Goal: Complete application form

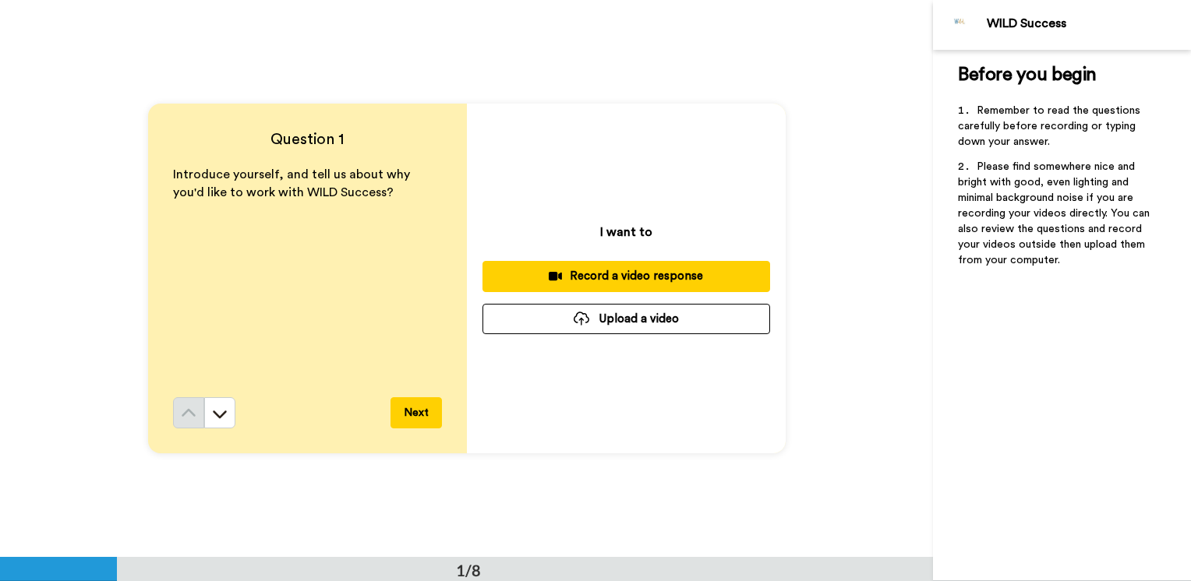
click at [101, 191] on div "Question 1 Introduce yourself, and tell us about why you'd like to work with WI…" at bounding box center [466, 278] width 933 height 557
click at [478, 48] on div "Question 1 Introduce yourself, and tell us about why you'd like to work with WI…" at bounding box center [466, 278] width 933 height 557
click at [213, 424] on button at bounding box center [219, 412] width 31 height 31
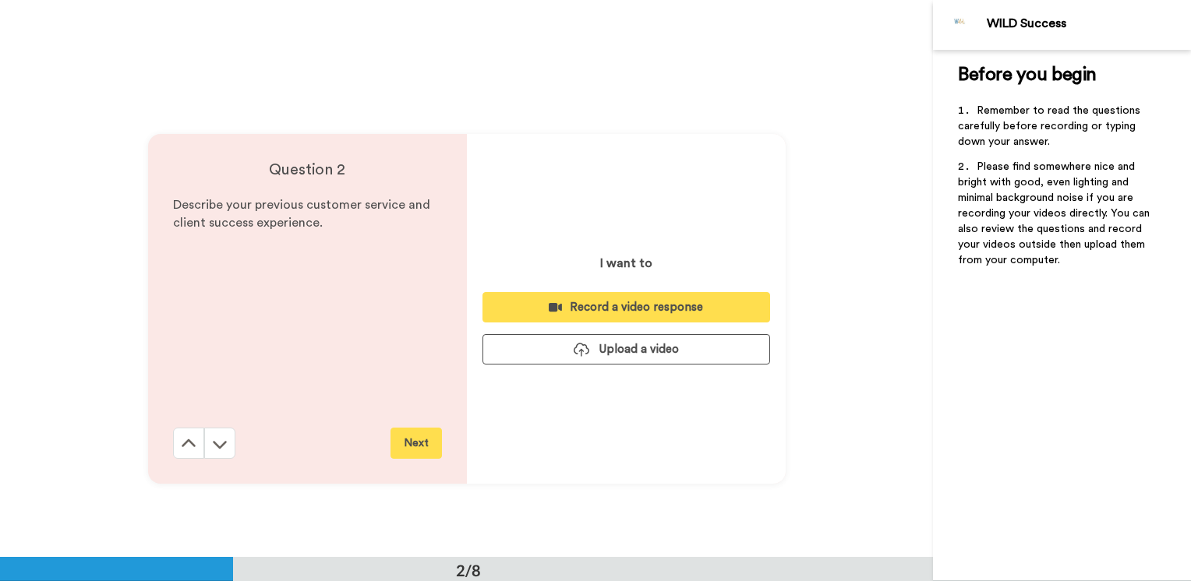
scroll to position [558, 0]
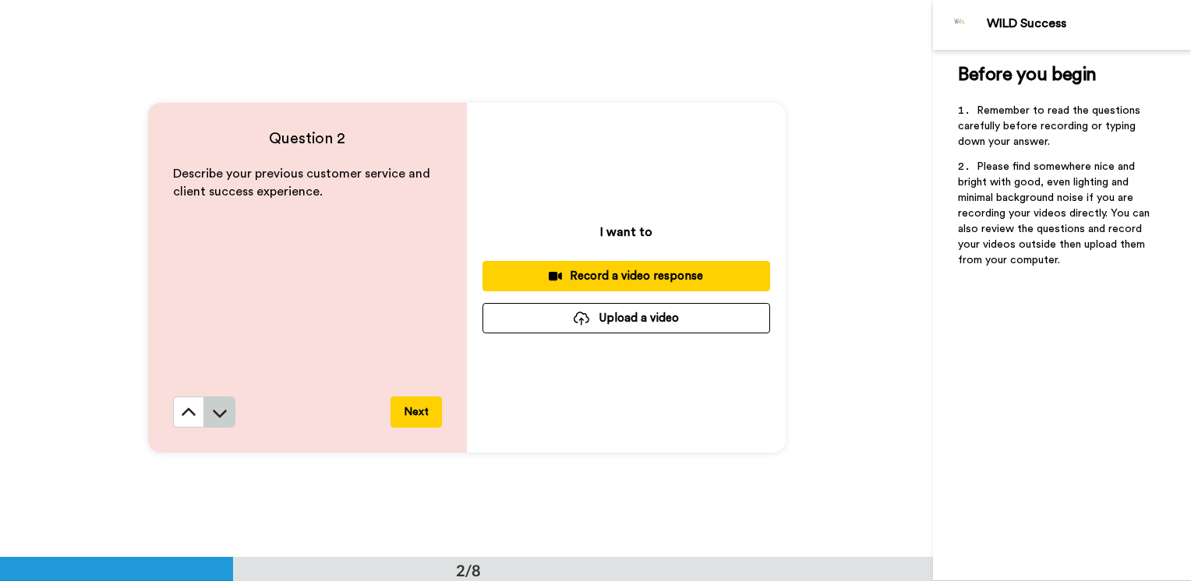
click at [210, 422] on button at bounding box center [219, 412] width 31 height 31
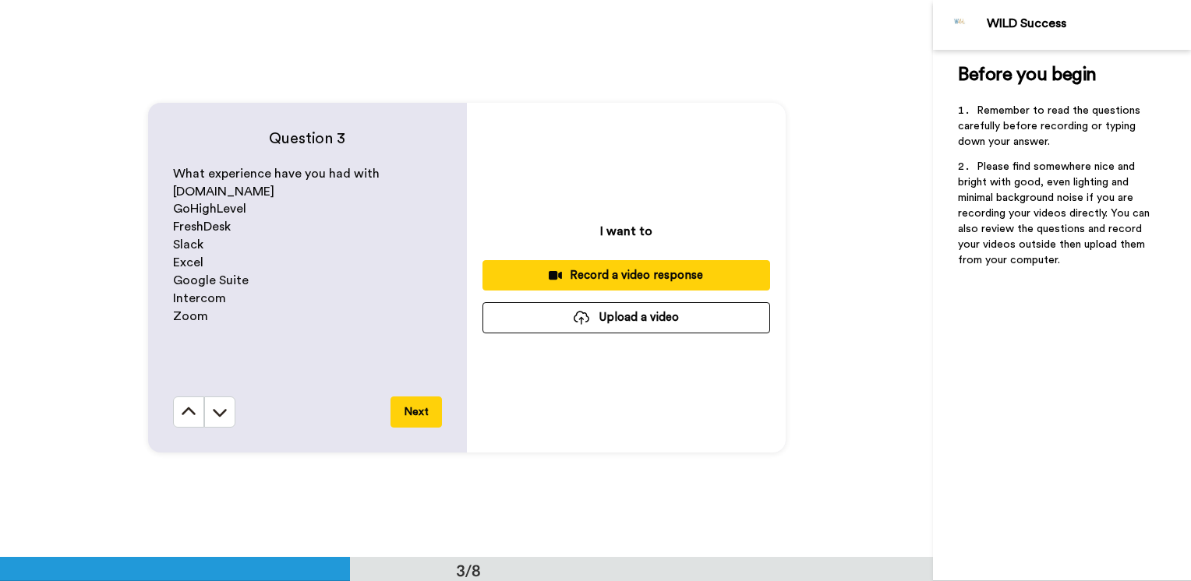
scroll to position [1116, 0]
drag, startPoint x: 200, startPoint y: 248, endPoint x: 169, endPoint y: 250, distance: 30.5
click at [173, 250] on p "Slack" at bounding box center [307, 245] width 269 height 18
click at [351, 214] on p "GoHighLevel" at bounding box center [307, 209] width 269 height 18
click at [413, 419] on button "Next" at bounding box center [415, 412] width 51 height 31
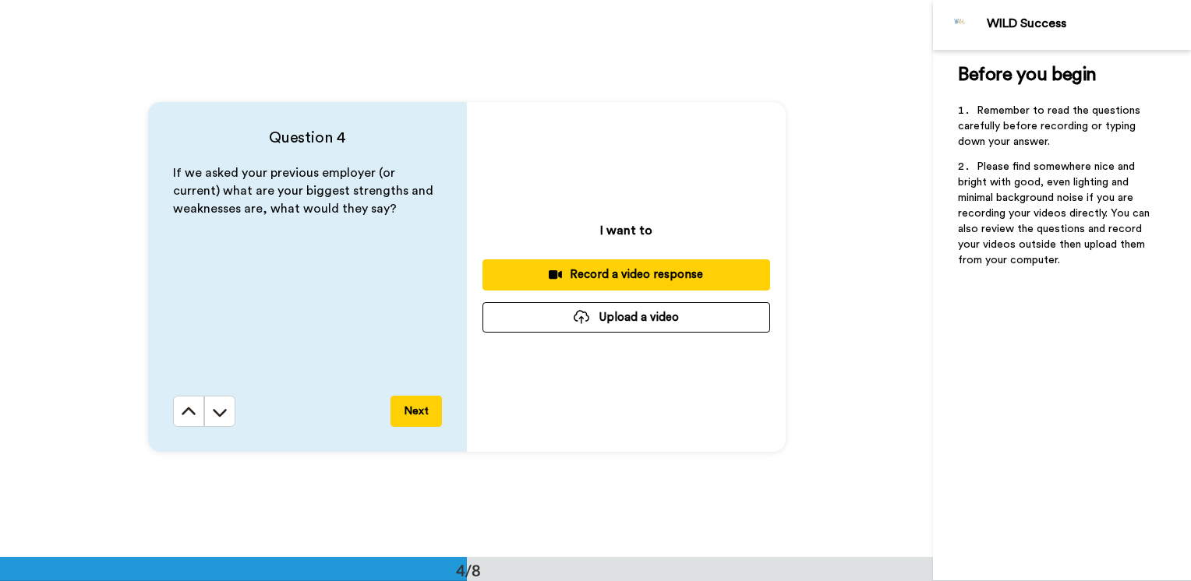
scroll to position [1674, 0]
drag, startPoint x: 1054, startPoint y: 333, endPoint x: 983, endPoint y: 354, distance: 74.0
click at [1051, 335] on div "Before you begin ﻿ Remember to read the questions carefully before recording or…" at bounding box center [1062, 316] width 258 height 532
click at [220, 424] on button at bounding box center [219, 411] width 31 height 31
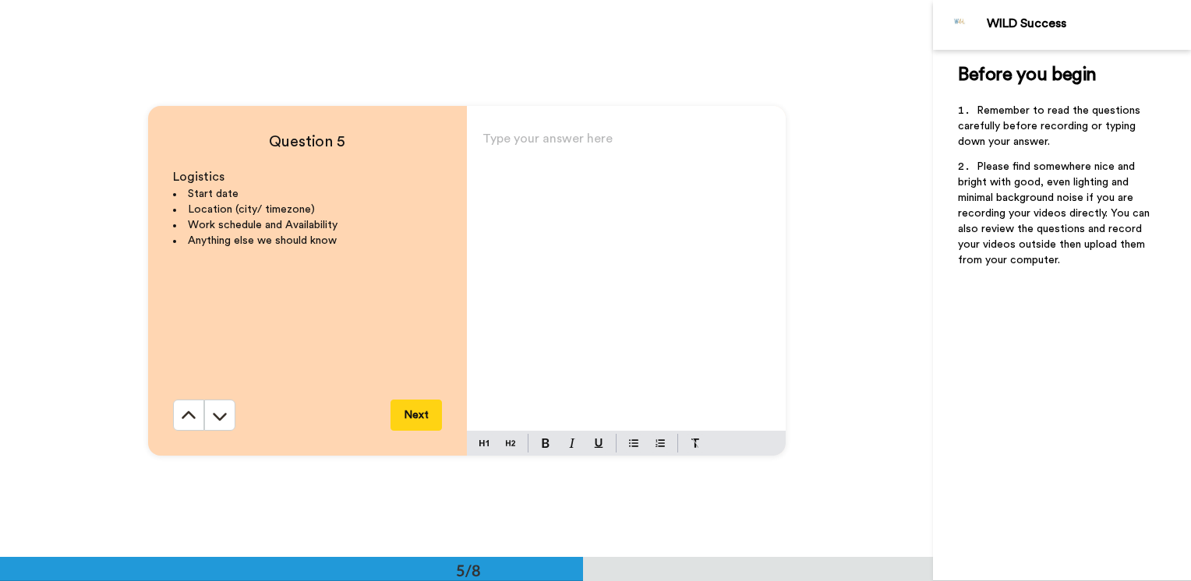
scroll to position [2231, 0]
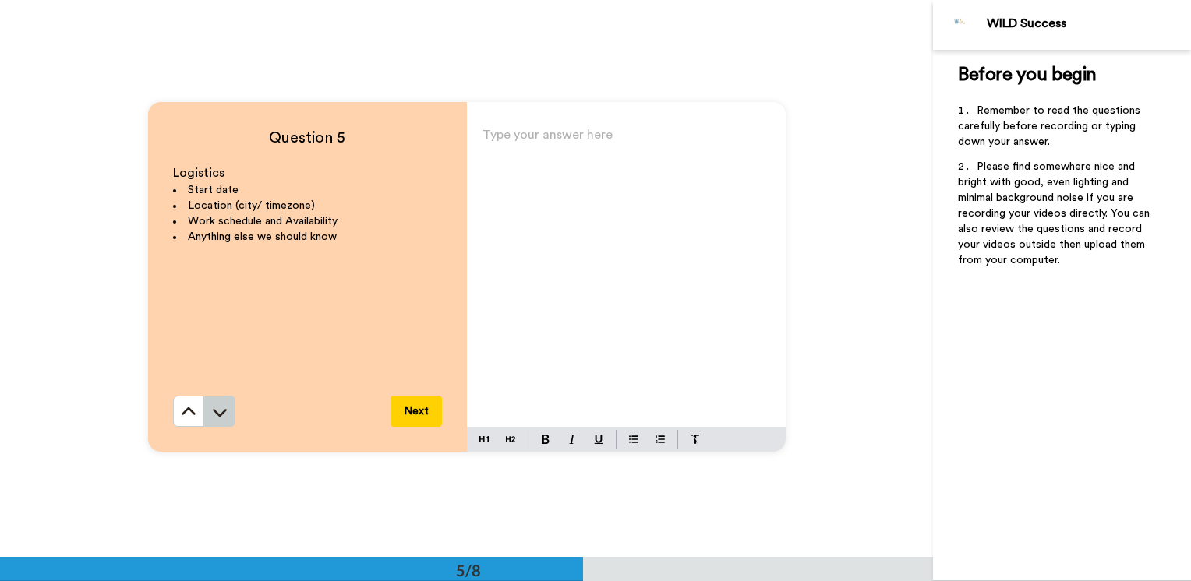
click at [224, 419] on button at bounding box center [219, 411] width 31 height 31
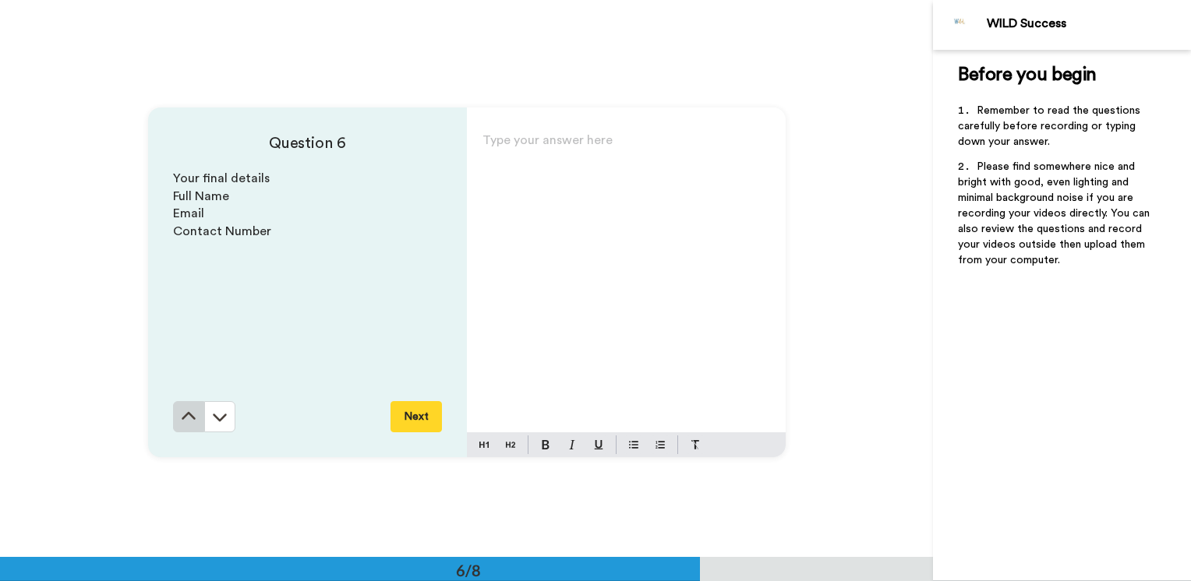
scroll to position [2790, 0]
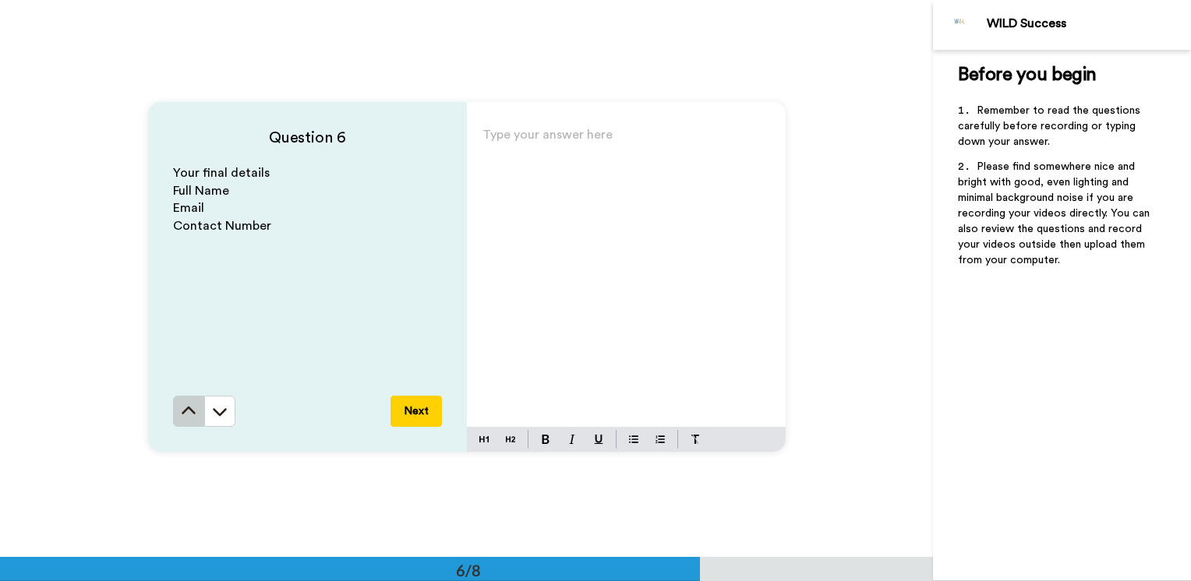
click at [181, 416] on icon at bounding box center [189, 412] width 16 height 16
click at [175, 415] on div "Question 6 Your final details Full Name Email Contact Number Next" at bounding box center [307, 277] width 319 height 350
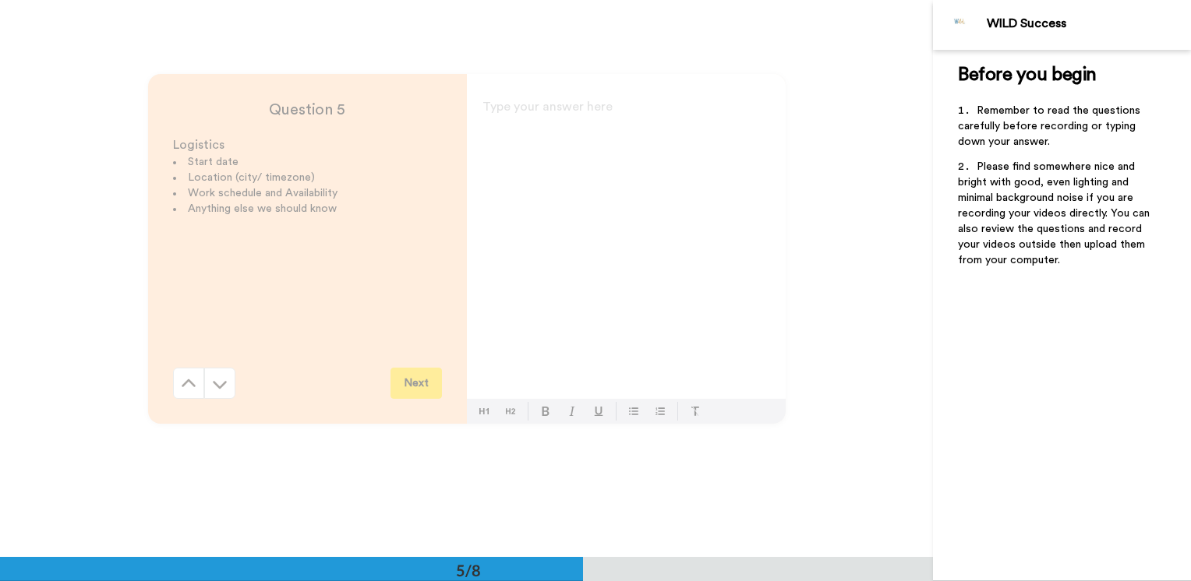
click at [173, 415] on div "Question 5 Logistics Start date Location (city/ timezone) Work schedule and Ava…" at bounding box center [466, 248] width 933 height 557
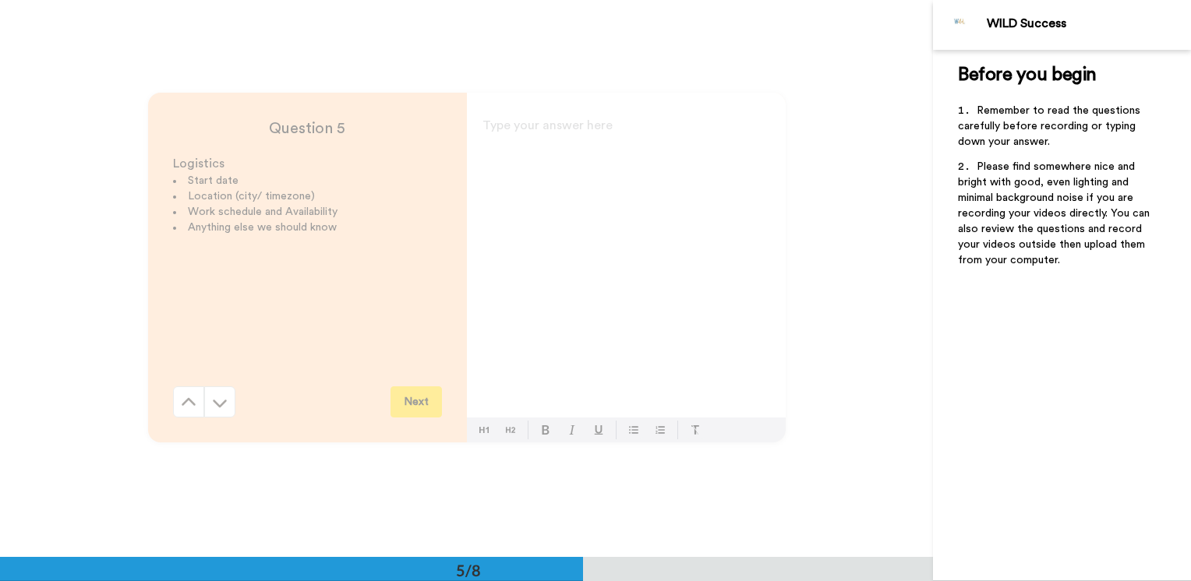
click at [172, 415] on div "Question 5 Logistics Start date Location (city/ timezone) Work schedule and Ava…" at bounding box center [307, 268] width 319 height 350
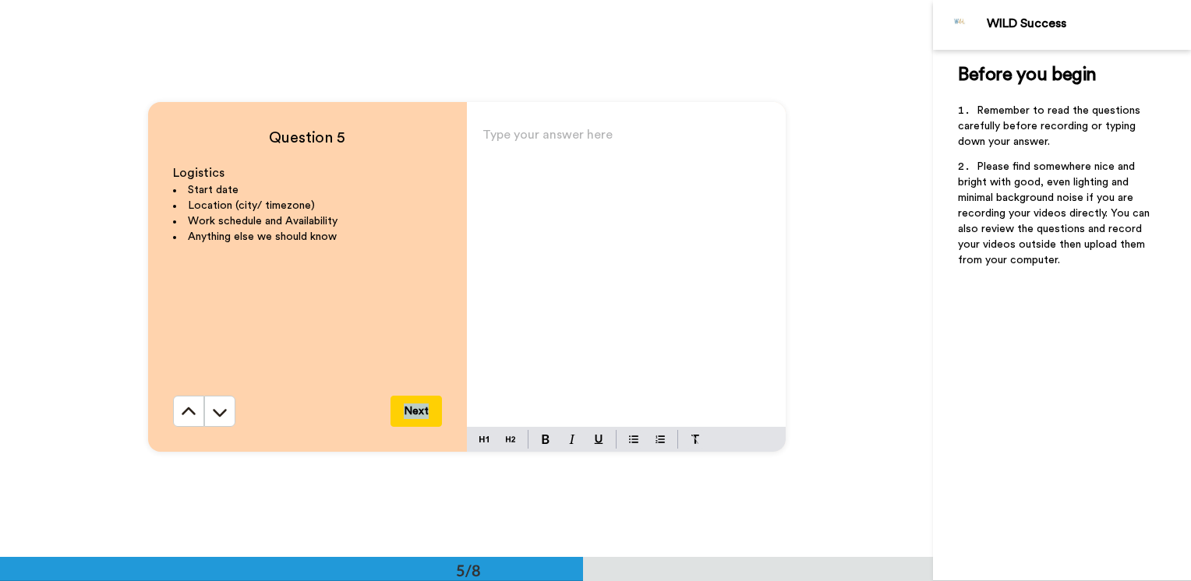
click at [173, 425] on button at bounding box center [188, 411] width 31 height 31
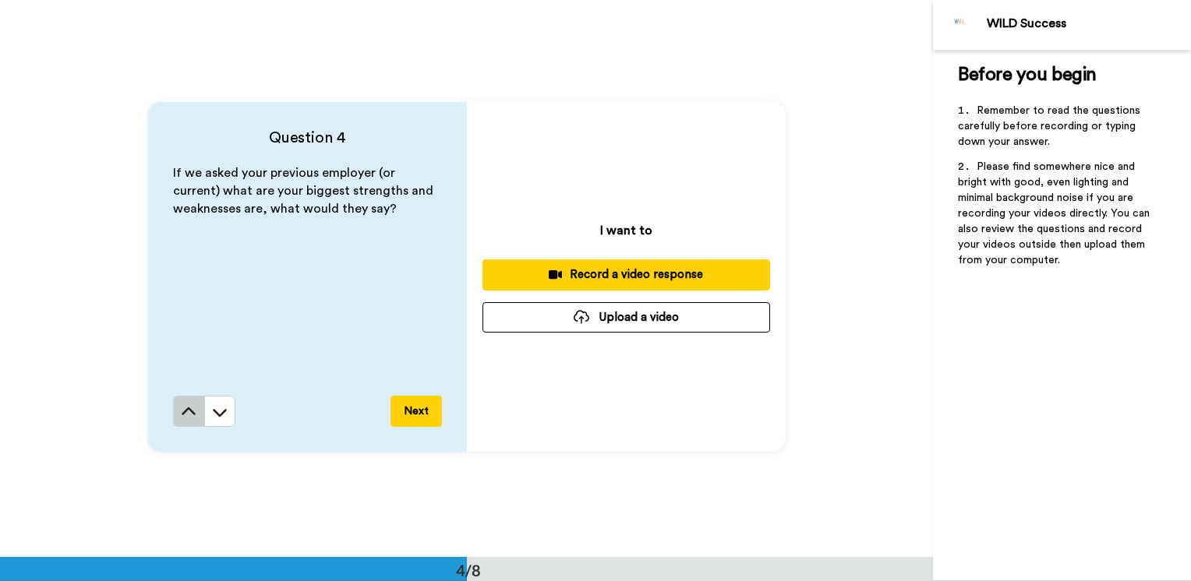
click at [178, 425] on button at bounding box center [188, 411] width 31 height 31
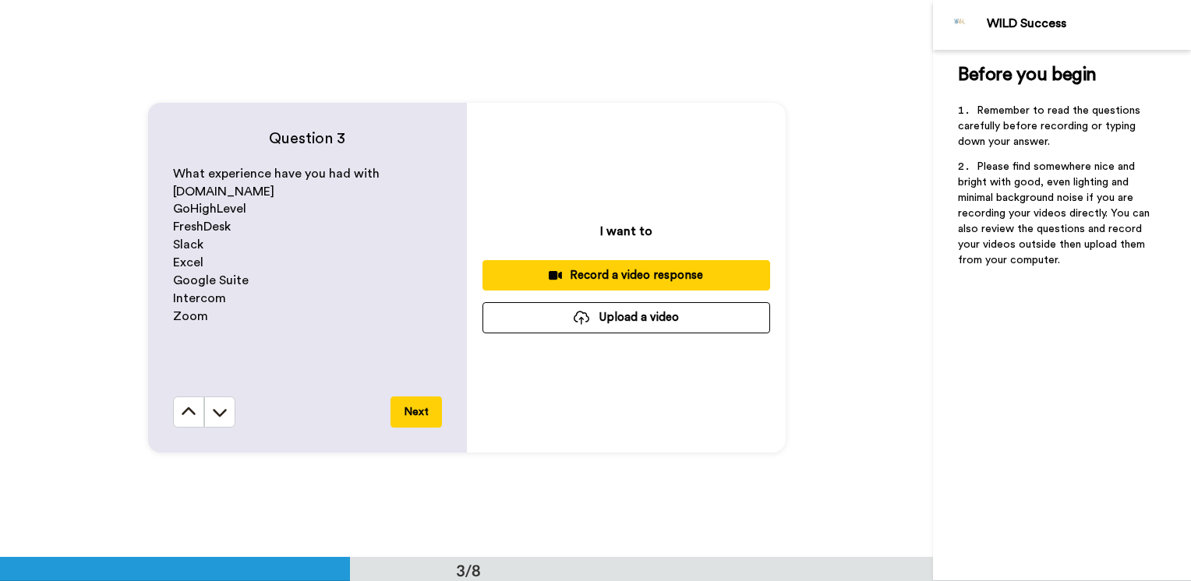
click at [178, 434] on div "Question 3 What experience have you had with [DOMAIN_NAME] GoHighLevel FreshDes…" at bounding box center [307, 278] width 319 height 350
click at [181, 419] on icon at bounding box center [189, 413] width 16 height 16
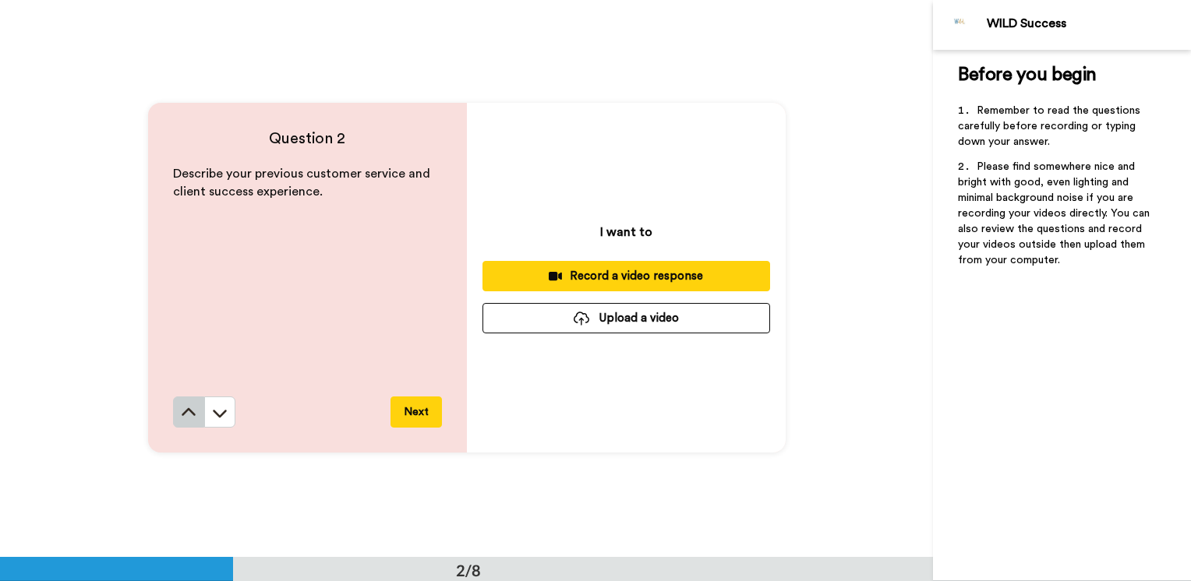
click at [187, 410] on icon at bounding box center [189, 413] width 16 height 16
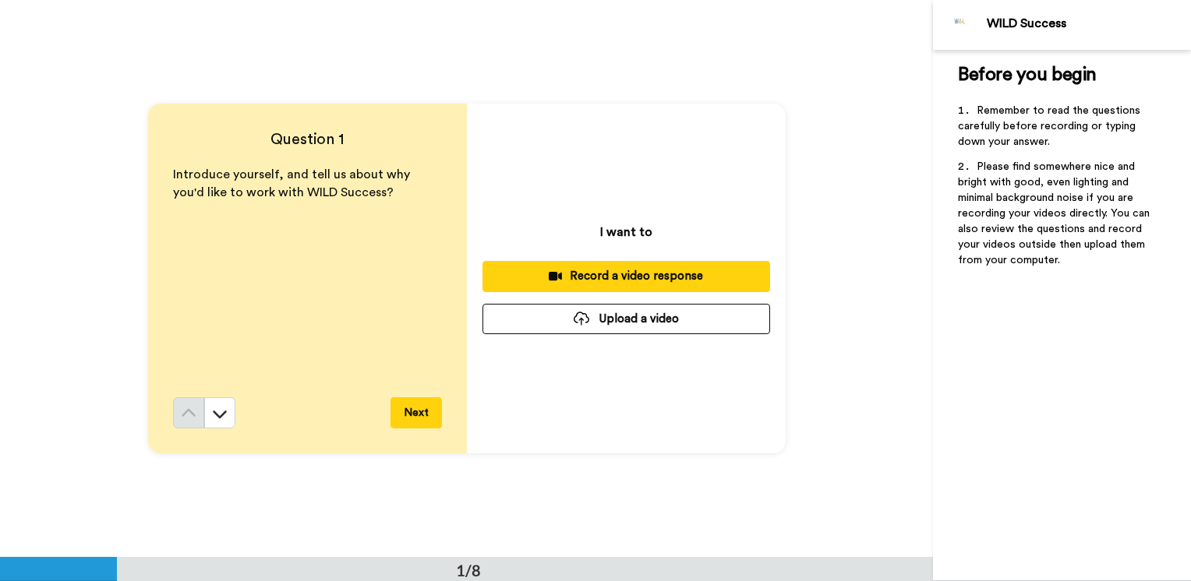
scroll to position [0, 0]
click at [626, 321] on button "Upload a video" at bounding box center [626, 319] width 288 height 30
click at [217, 425] on button at bounding box center [219, 412] width 31 height 31
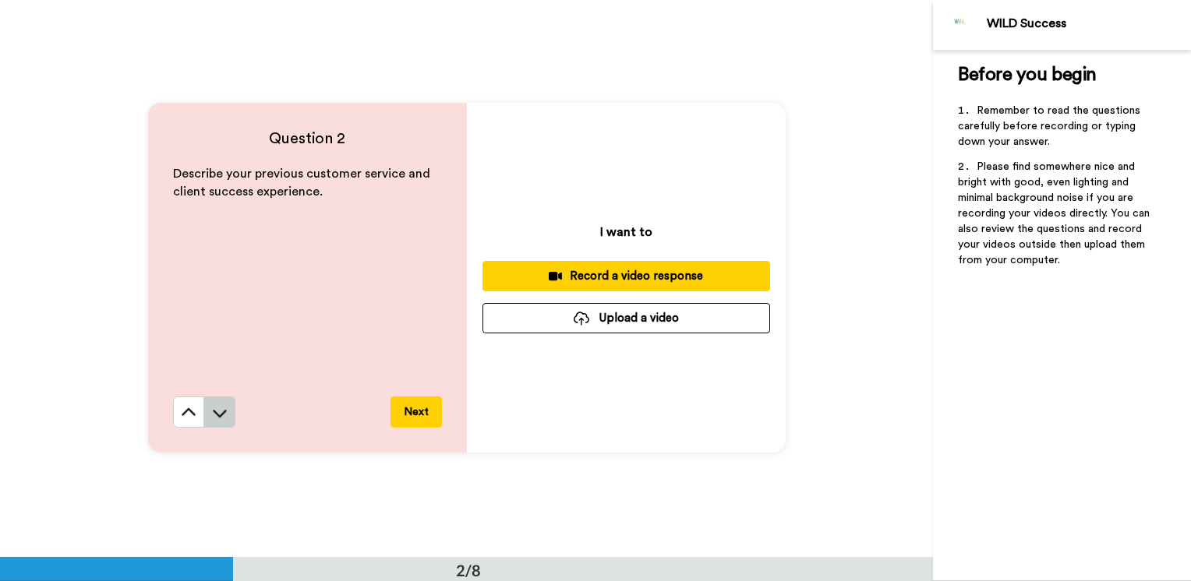
click at [226, 416] on button at bounding box center [219, 412] width 31 height 31
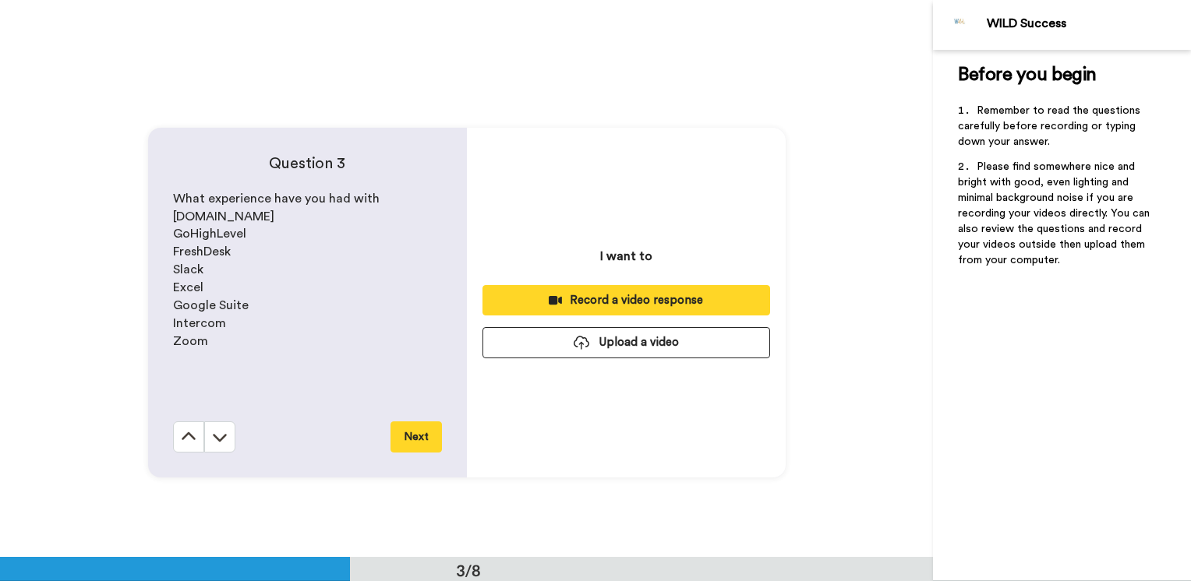
scroll to position [1116, 0]
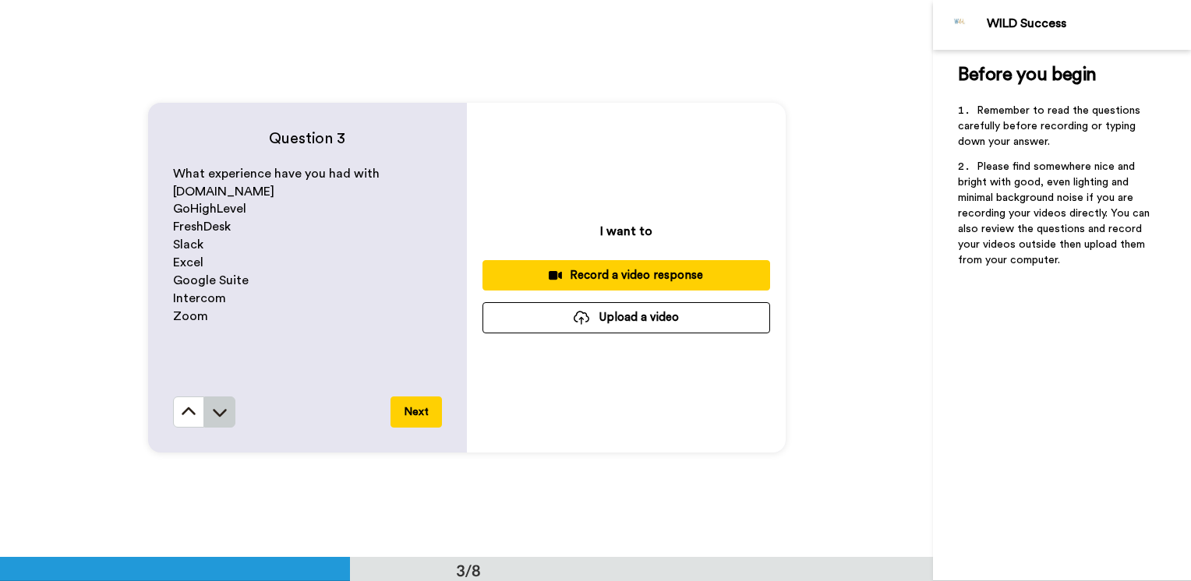
click at [218, 420] on icon at bounding box center [220, 413] width 16 height 16
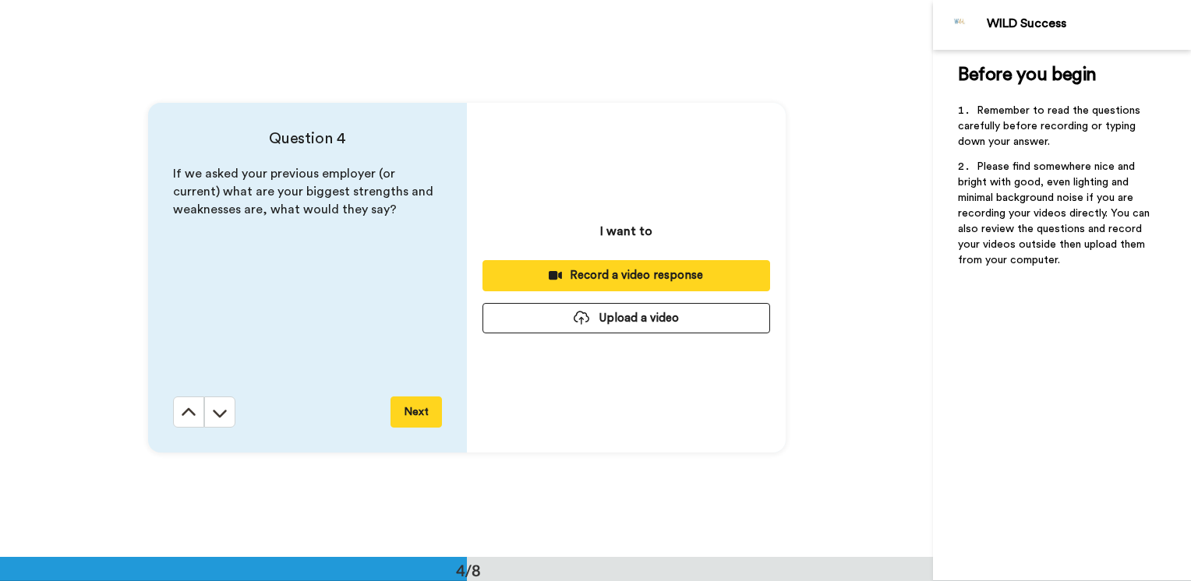
scroll to position [1674, 0]
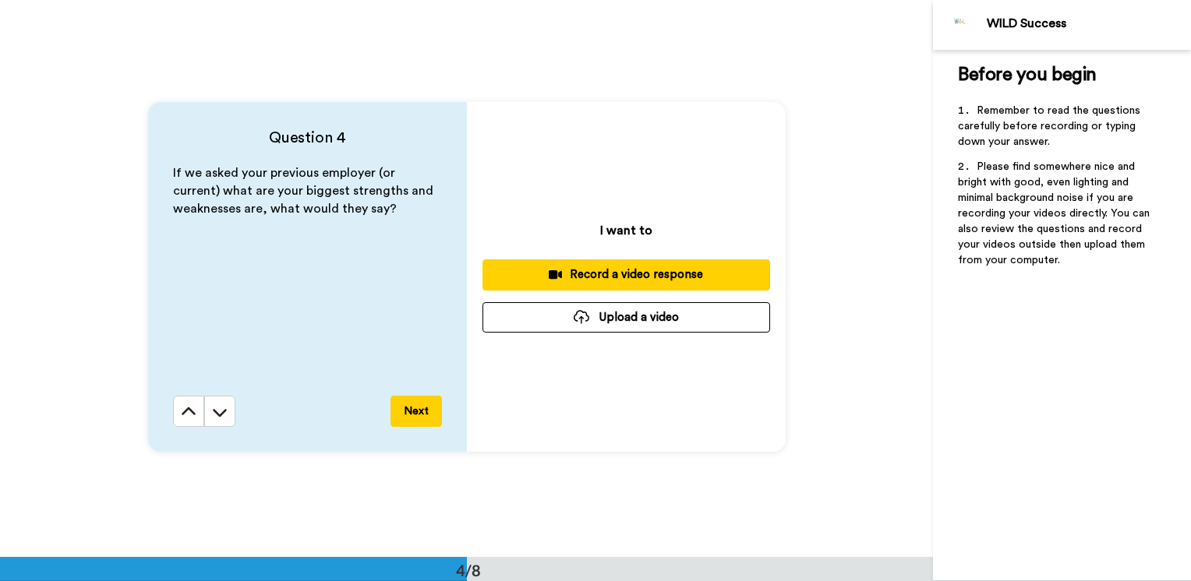
click at [660, 320] on button "Upload a video" at bounding box center [626, 317] width 288 height 30
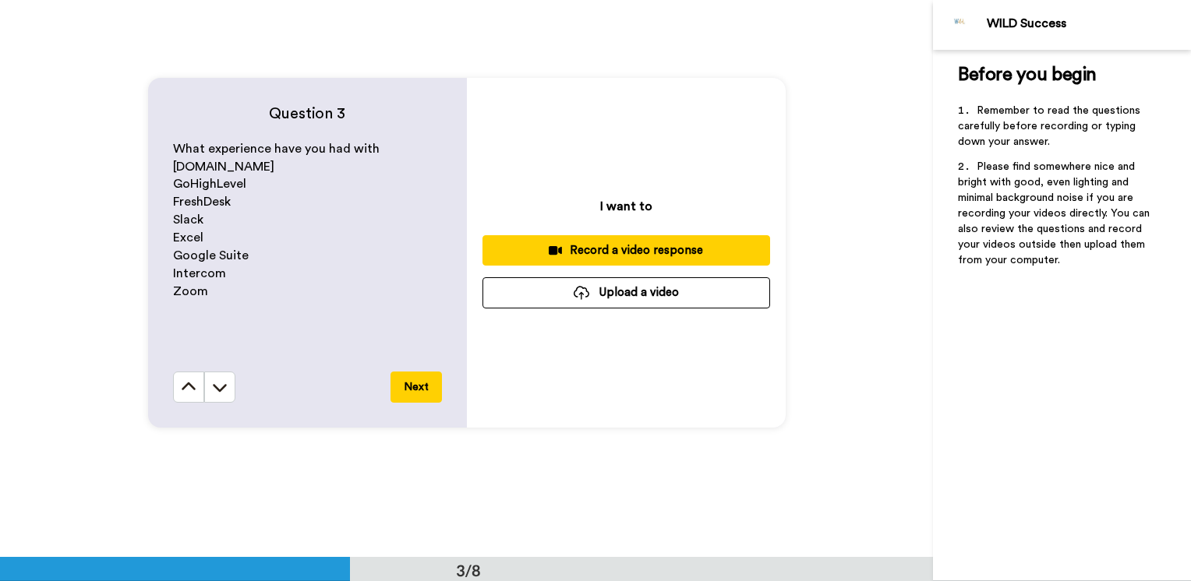
scroll to position [1207, 0]
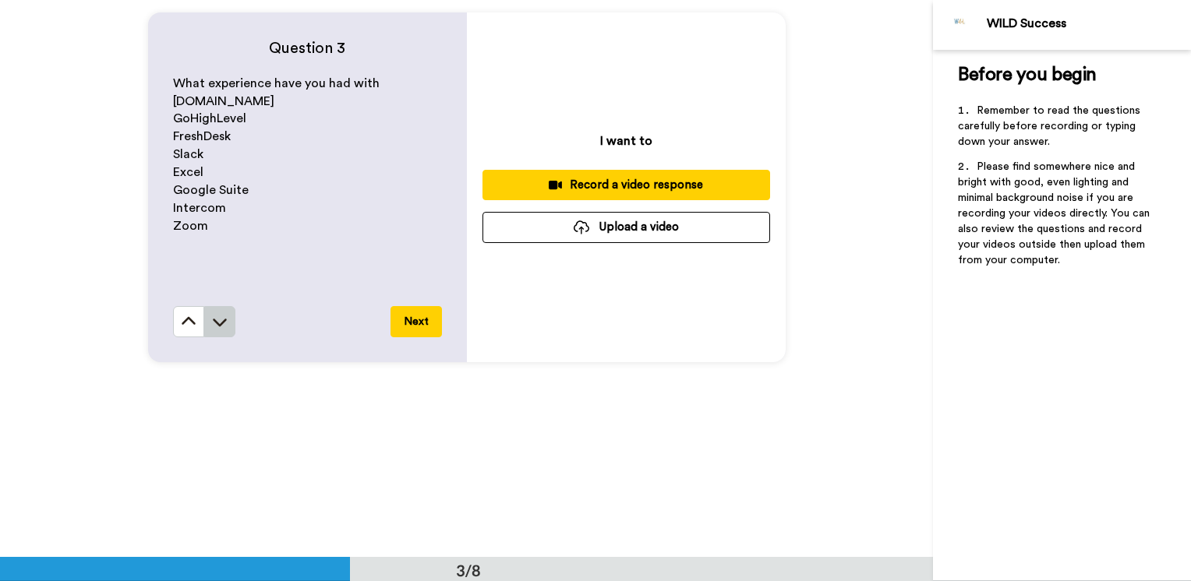
click at [227, 323] on button at bounding box center [219, 321] width 31 height 31
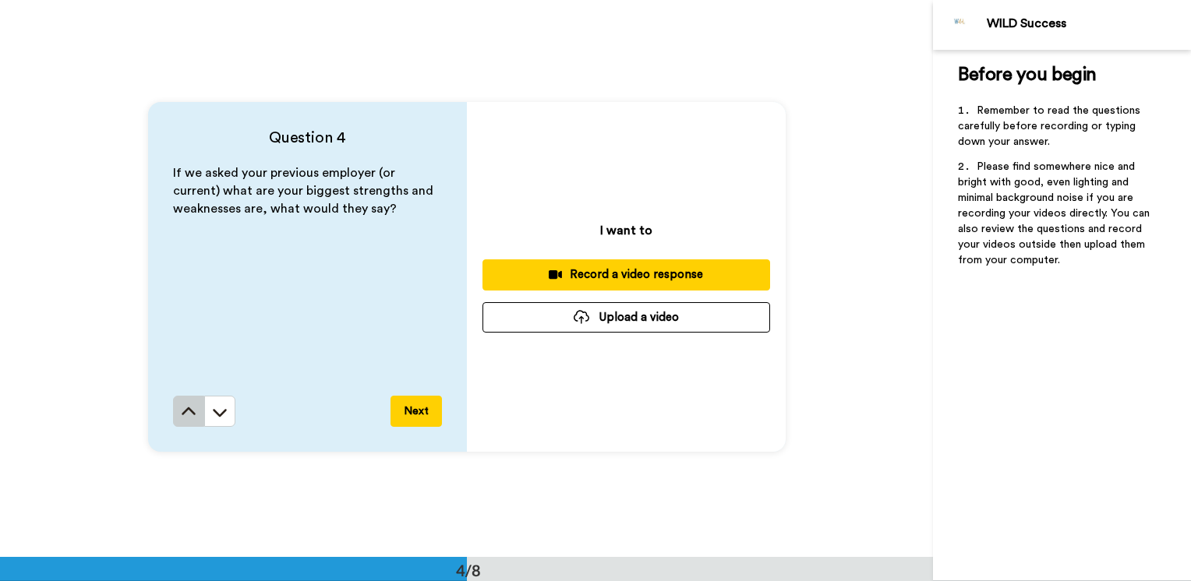
click at [181, 413] on icon at bounding box center [189, 413] width 16 height 16
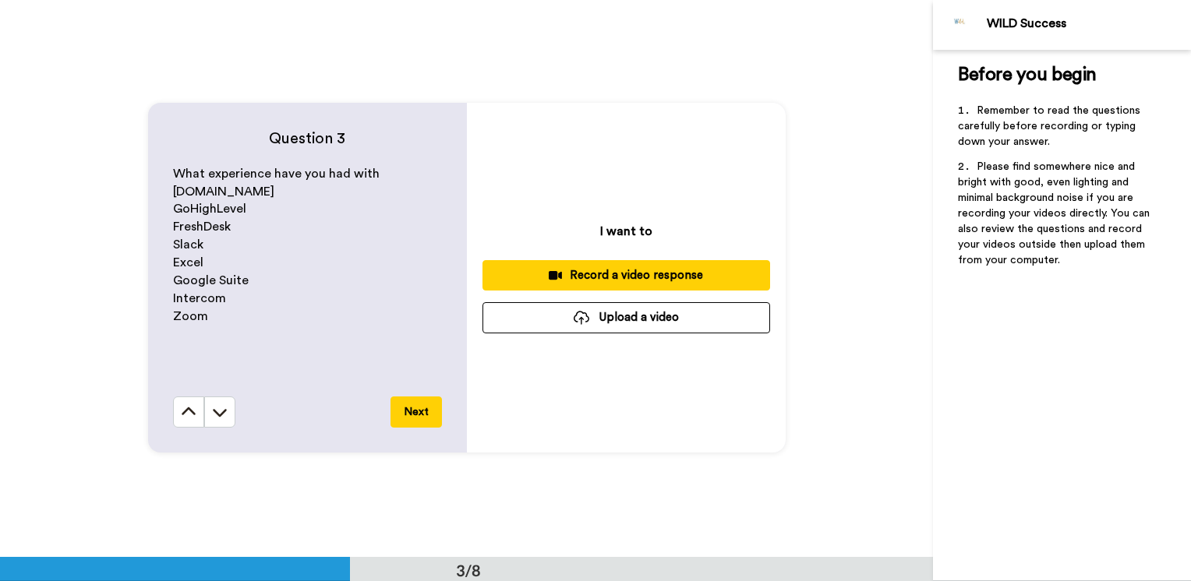
click at [181, 413] on icon at bounding box center [189, 413] width 16 height 16
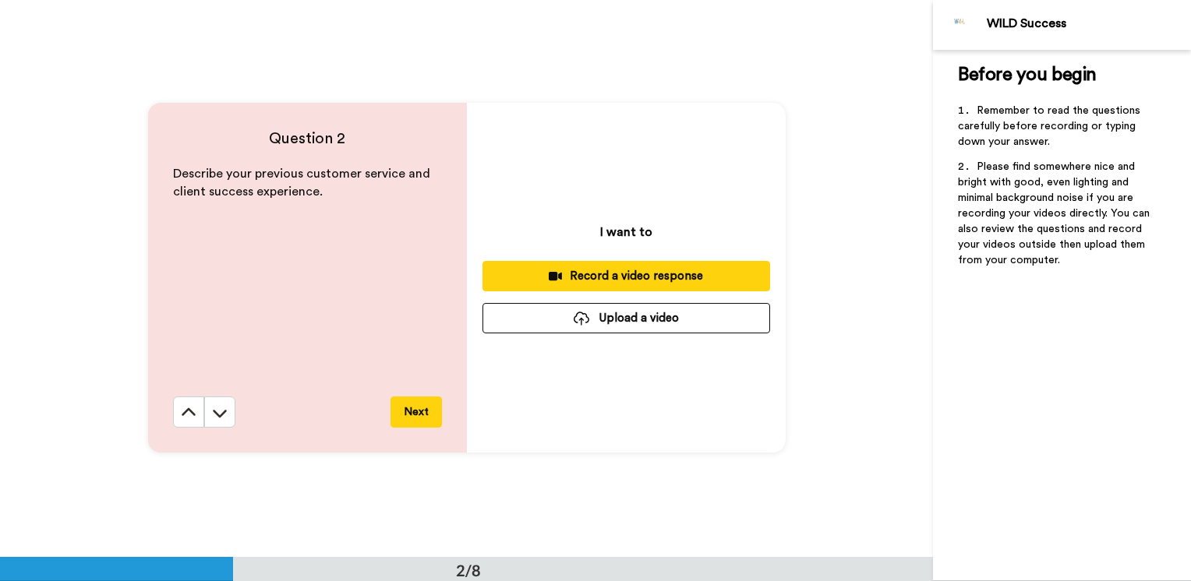
scroll to position [558, 0]
click at [231, 415] on button at bounding box center [219, 412] width 31 height 31
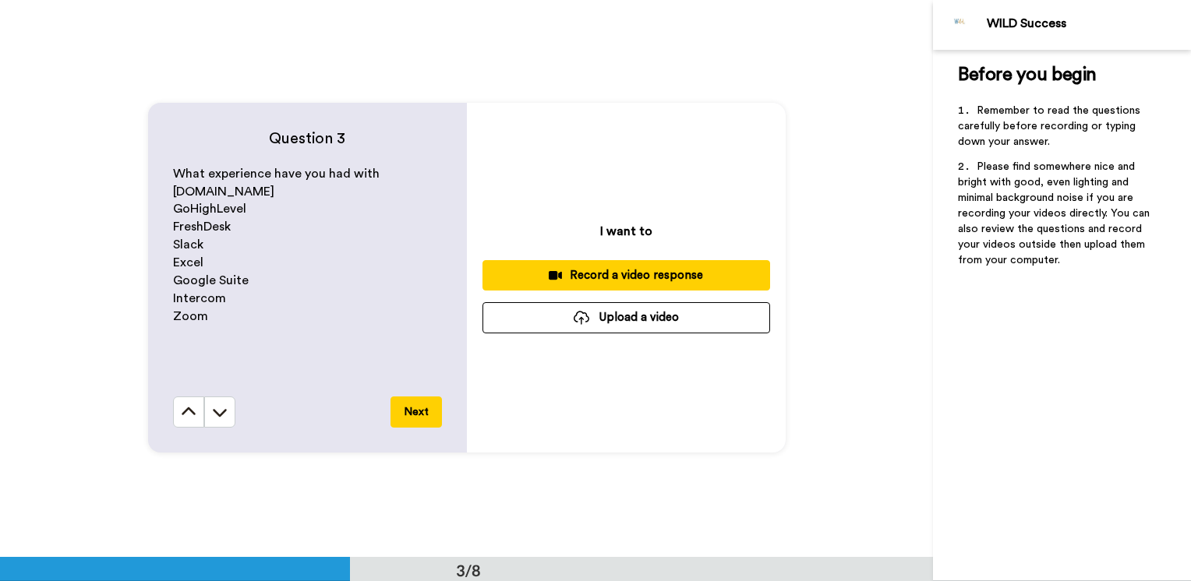
click at [231, 415] on button at bounding box center [219, 412] width 31 height 31
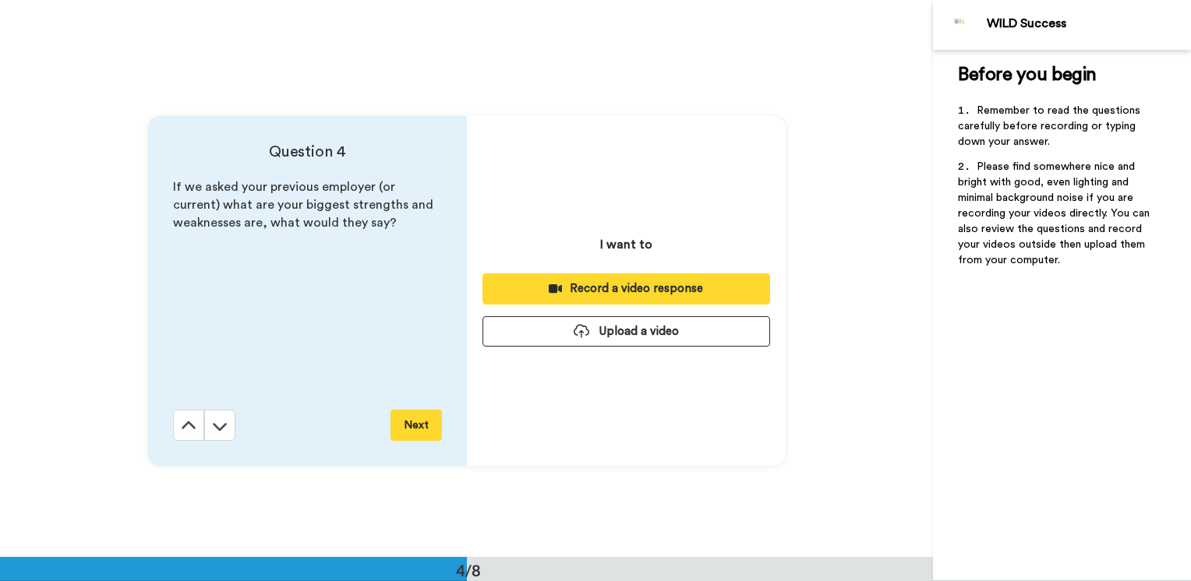
scroll to position [1674, 0]
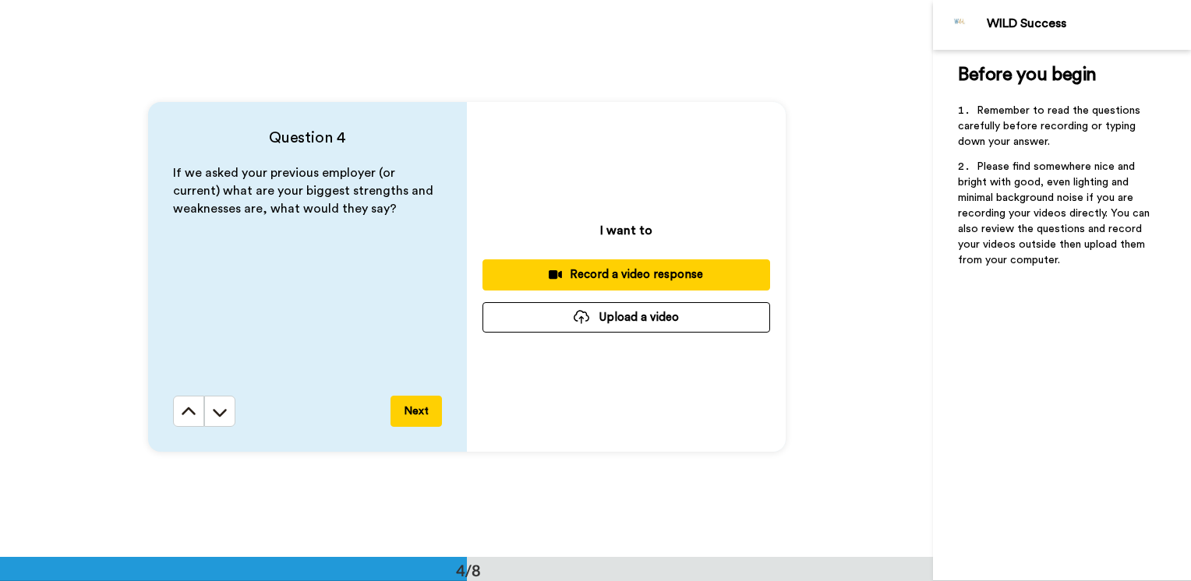
click at [634, 315] on button "Upload a video" at bounding box center [626, 317] width 288 height 30
click at [600, 319] on button "Upload a video" at bounding box center [626, 317] width 288 height 30
click at [624, 316] on button "Upload a video" at bounding box center [626, 317] width 288 height 30
click at [568, 530] on div "Question 4 If we asked your previous employer (or current) what are your bigges…" at bounding box center [466, 276] width 933 height 557
